Goal: Find specific page/section: Find specific page/section

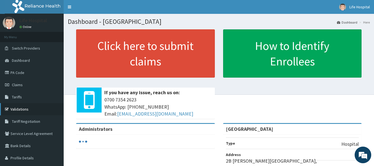
click at [19, 109] on link "Validations" at bounding box center [32, 109] width 64 height 12
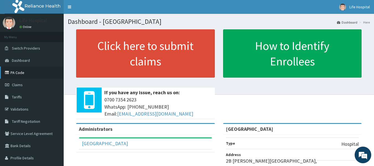
click at [15, 73] on link "PA Code" at bounding box center [32, 72] width 64 height 12
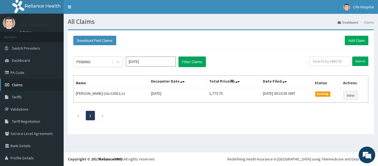
click at [18, 87] on span "Claims" at bounding box center [17, 84] width 11 height 5
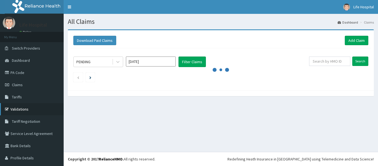
click at [19, 108] on link "Validations" at bounding box center [32, 109] width 64 height 12
